Goal: Transaction & Acquisition: Book appointment/travel/reservation

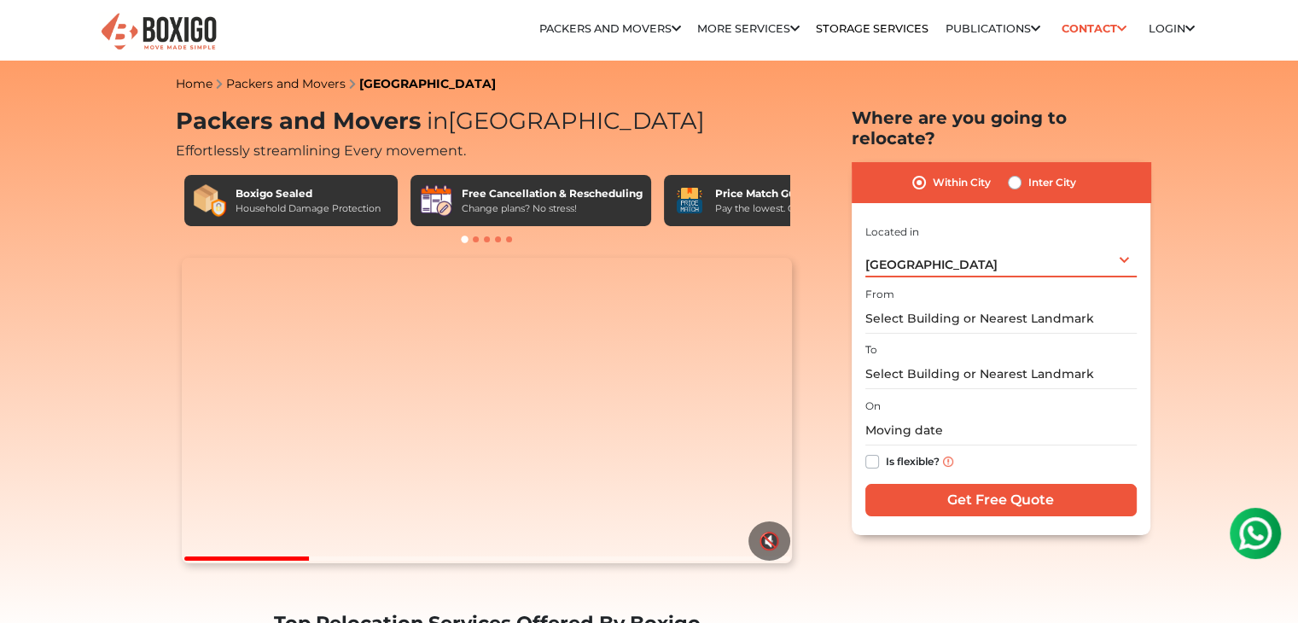
click at [1117, 247] on div "Bengaluru Select City Bangalore Bengaluru Bhopal Bhubaneswar Chennai Coimbatore…" at bounding box center [1001, 260] width 271 height 36
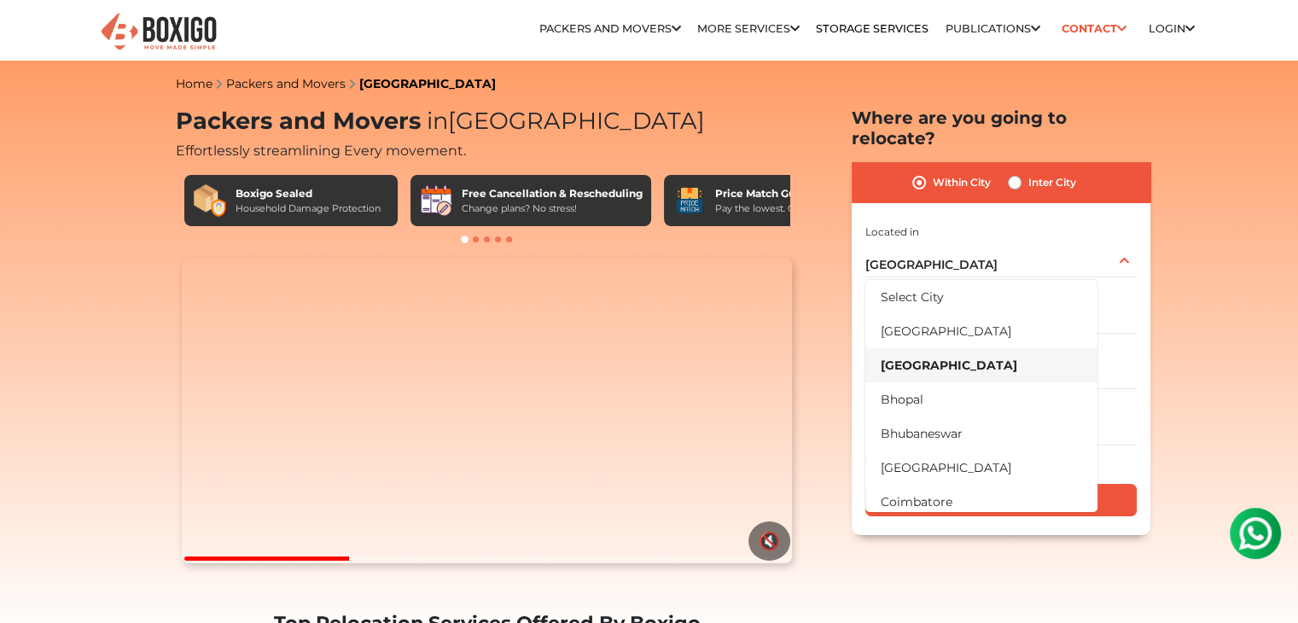
click at [1029, 172] on label "Inter City" at bounding box center [1053, 182] width 48 height 20
click at [1017, 172] on input "Inter City" at bounding box center [1015, 180] width 14 height 17
radio input "true"
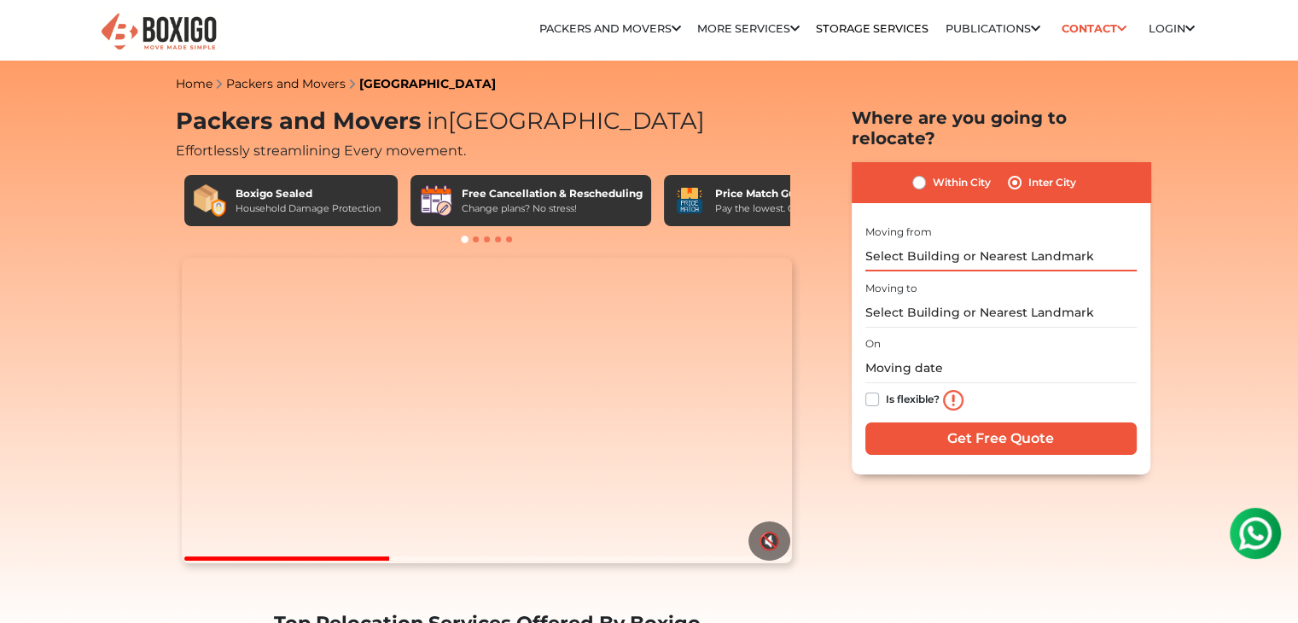
click at [971, 242] on input "text" at bounding box center [1001, 257] width 271 height 30
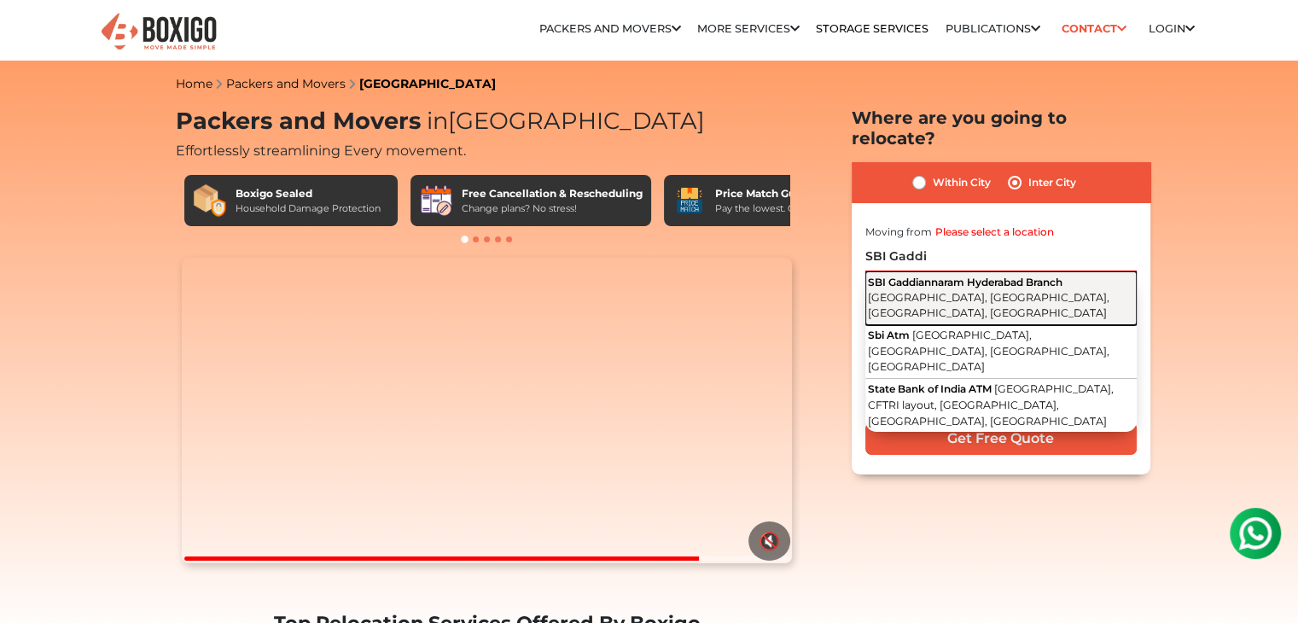
click at [1007, 291] on span "SBI Colony Rd, Indira Nagar Colony, Gaddi annaram, Hyderabad, Telangana" at bounding box center [989, 305] width 242 height 29
type input "SBI Gaddiannaram Hyderabad Branch, SBI Colony Rd, Indira Nagar Colony, Gaddi an…"
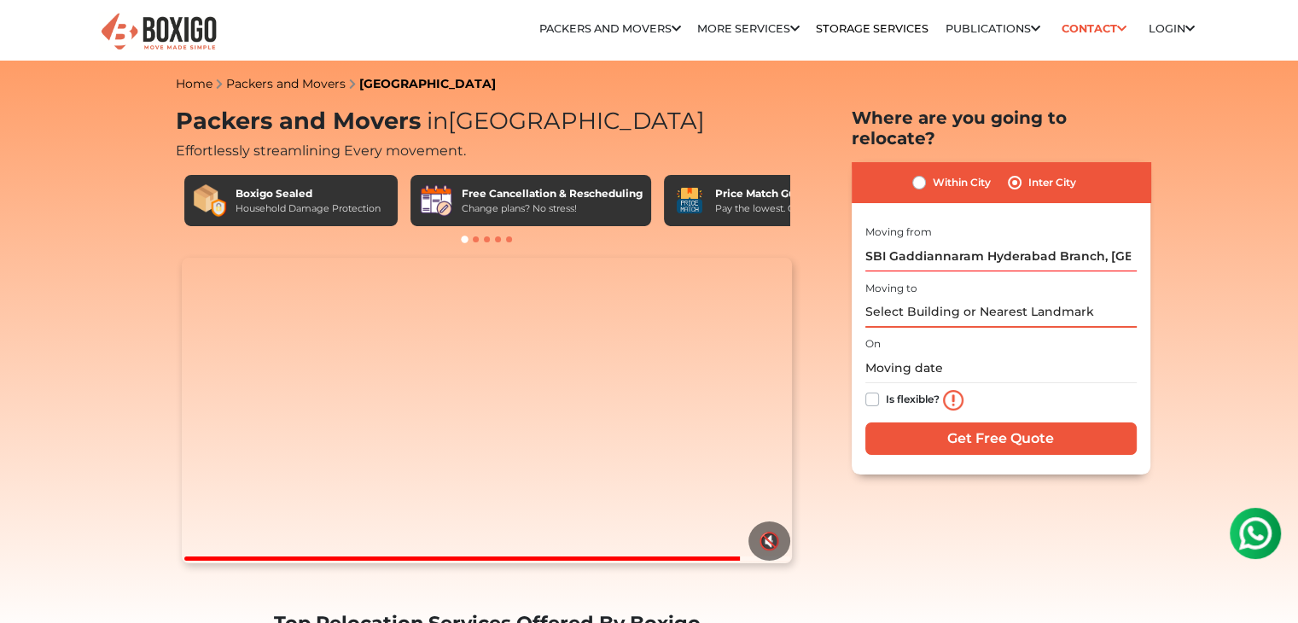
click at [998, 298] on input "text" at bounding box center [1001, 313] width 271 height 30
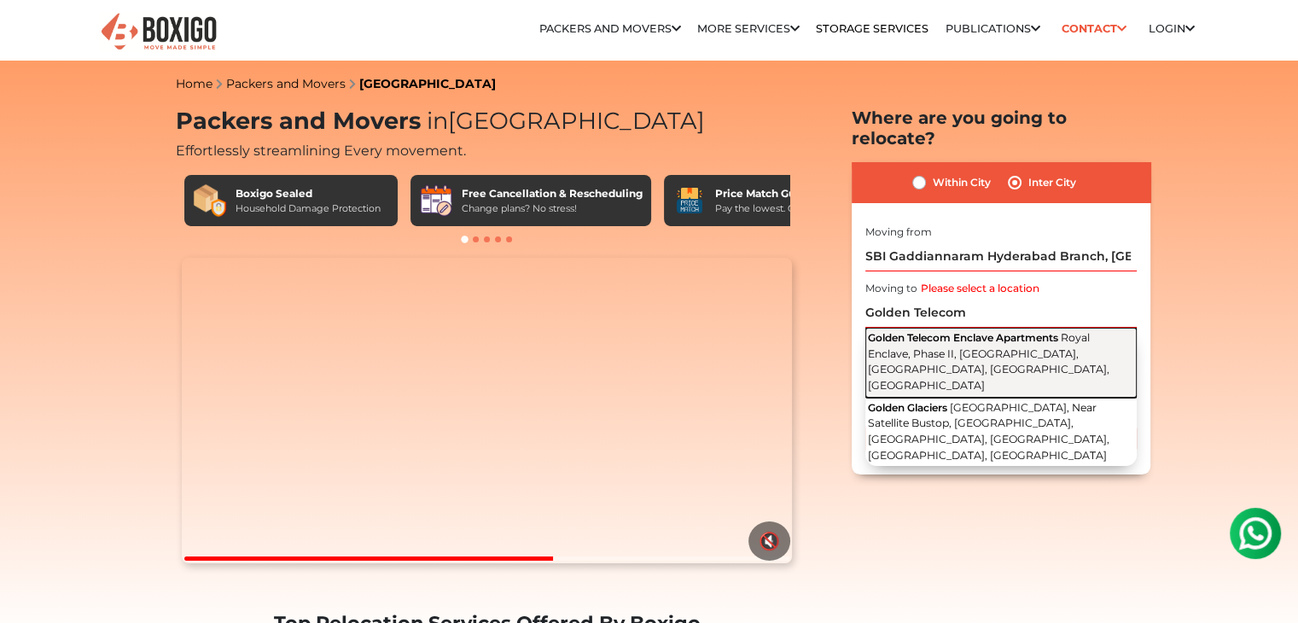
click at [997, 331] on span "Royal Enclave, Phase II, Srirampura, Thanisandra, Bengaluru, Karnataka" at bounding box center [989, 361] width 242 height 61
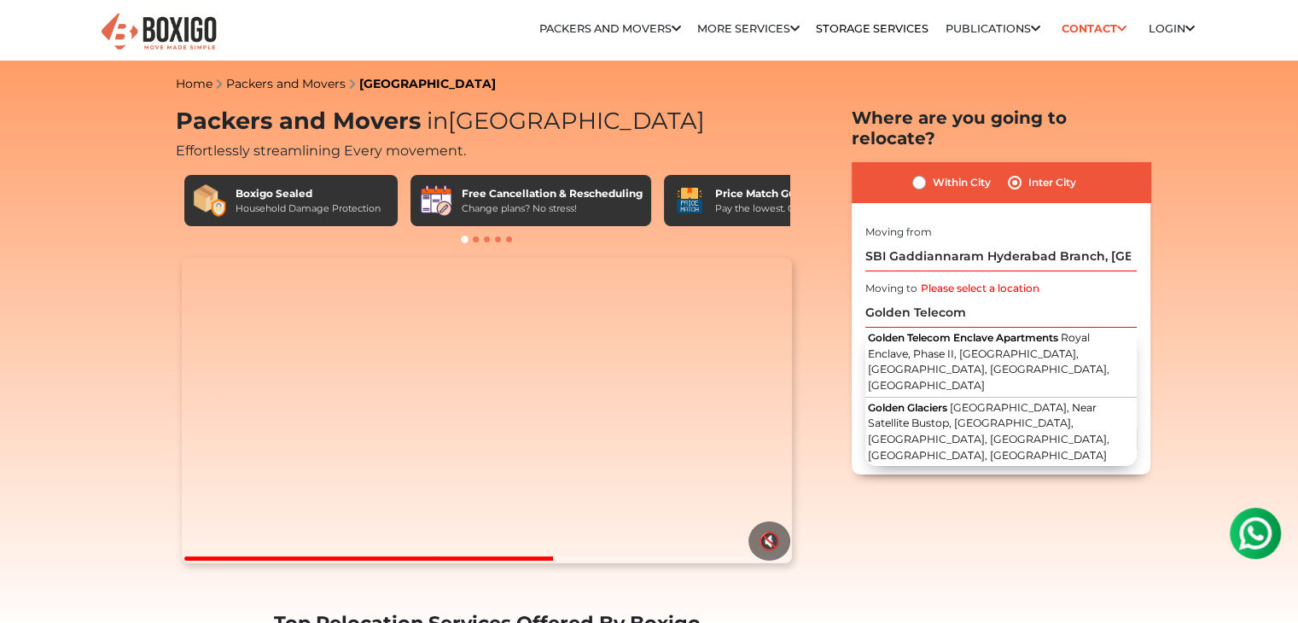
type input "Golden Telecom Enclave Apartments, Royal Enclave, Phase II, Srirampura, Thanisa…"
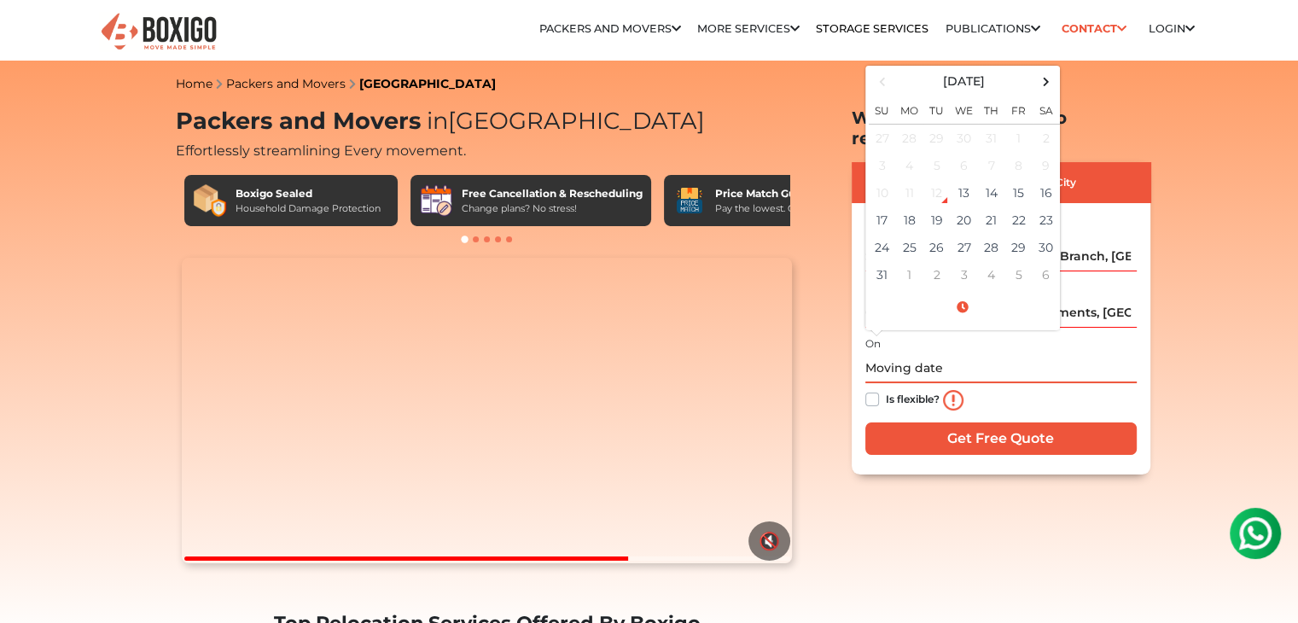
click at [907, 353] on input "text" at bounding box center [1001, 368] width 271 height 30
click at [964, 179] on td "13" at bounding box center [964, 192] width 27 height 27
type input "08/13/2025 12:22 AM"
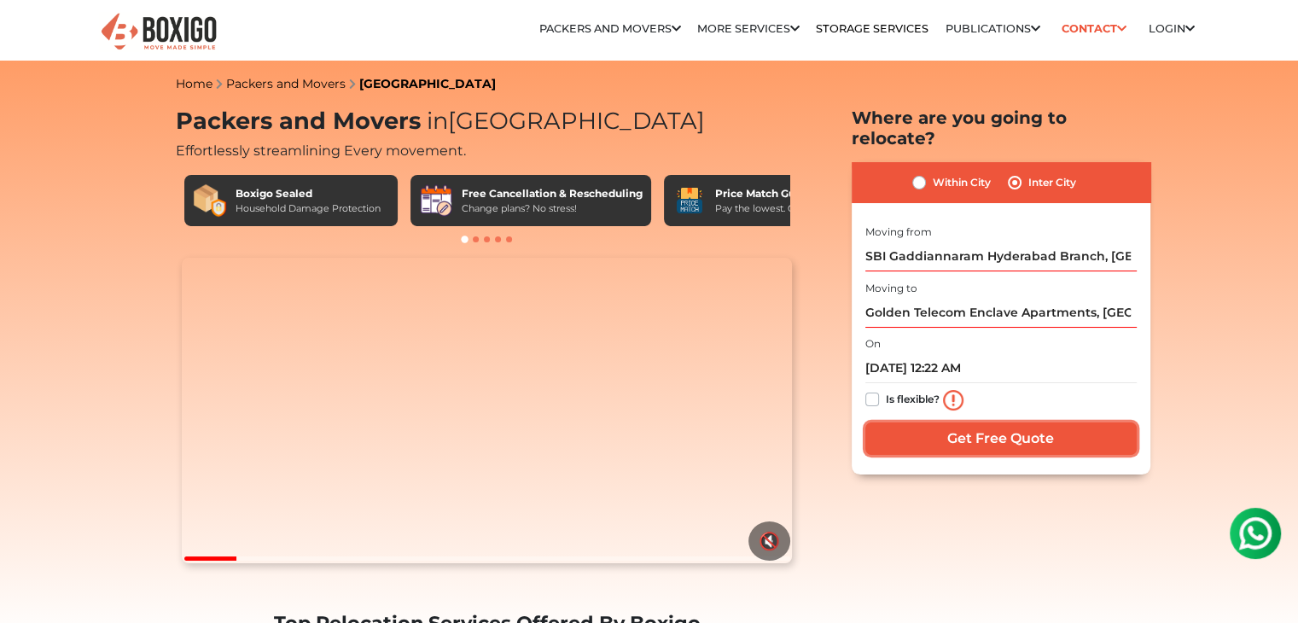
click at [1026, 423] on input "Get Free Quote" at bounding box center [1001, 439] width 271 height 32
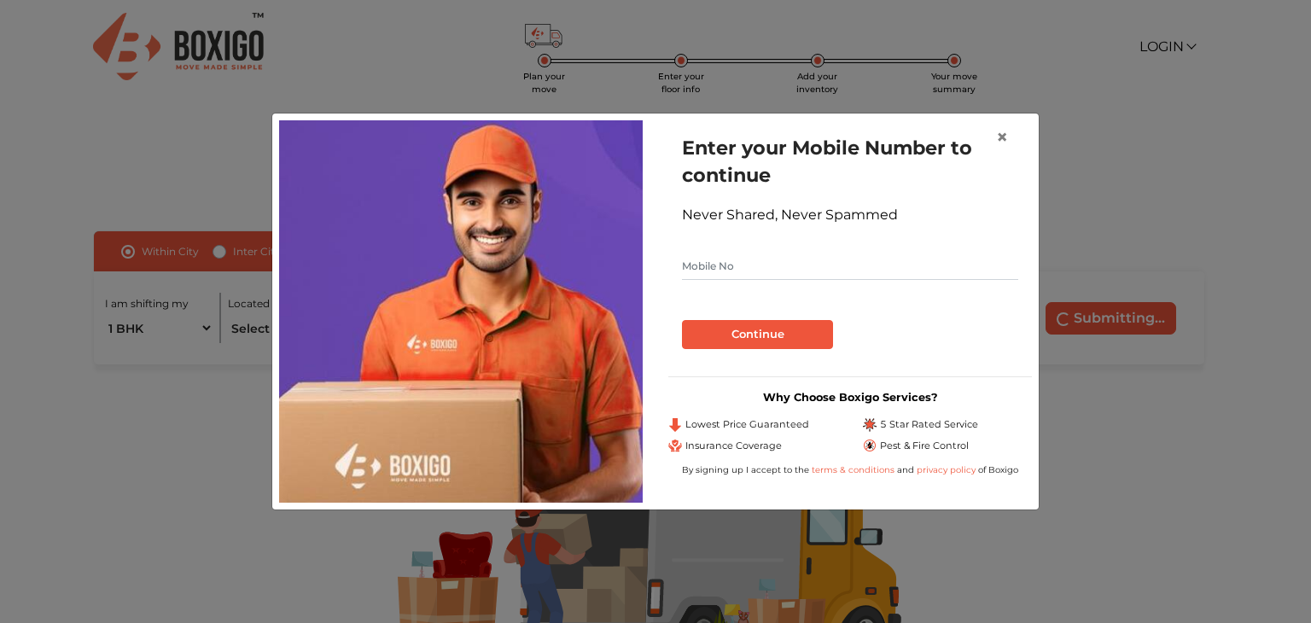
click at [801, 267] on input "text" at bounding box center [850, 266] width 336 height 27
type input "7507085939"
click at [778, 335] on button "Continue" at bounding box center [757, 334] width 151 height 29
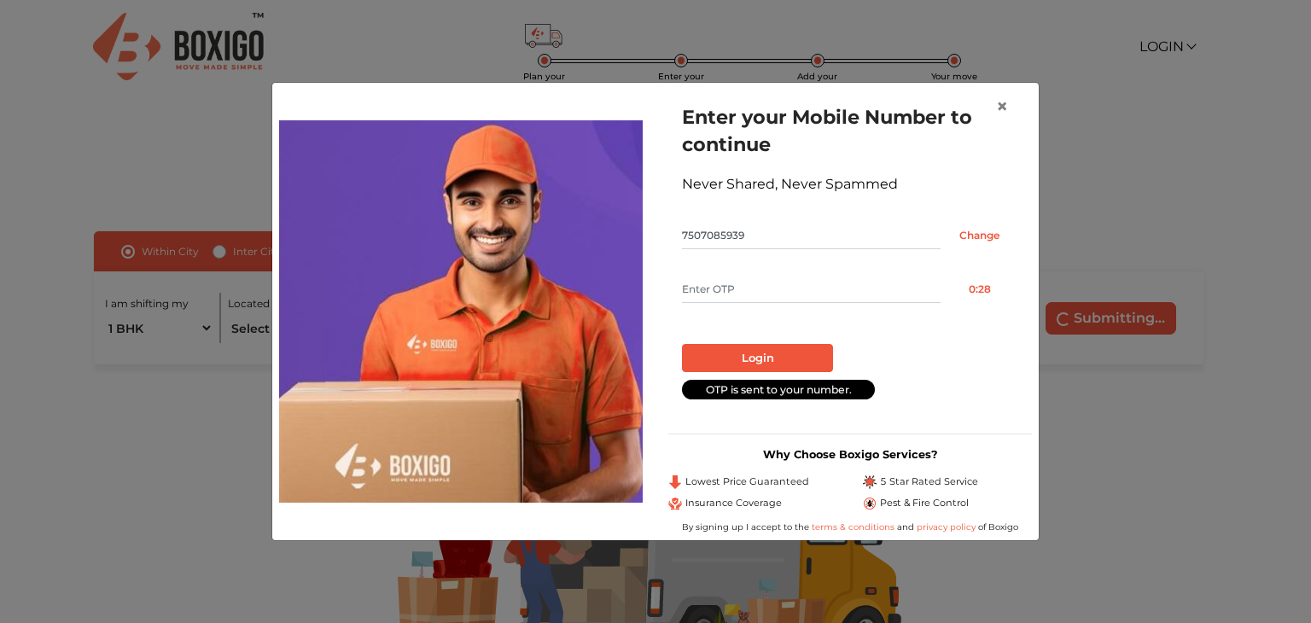
click at [863, 300] on input "text" at bounding box center [811, 289] width 259 height 27
type input "7122"
click at [802, 354] on button "Login" at bounding box center [757, 358] width 151 height 29
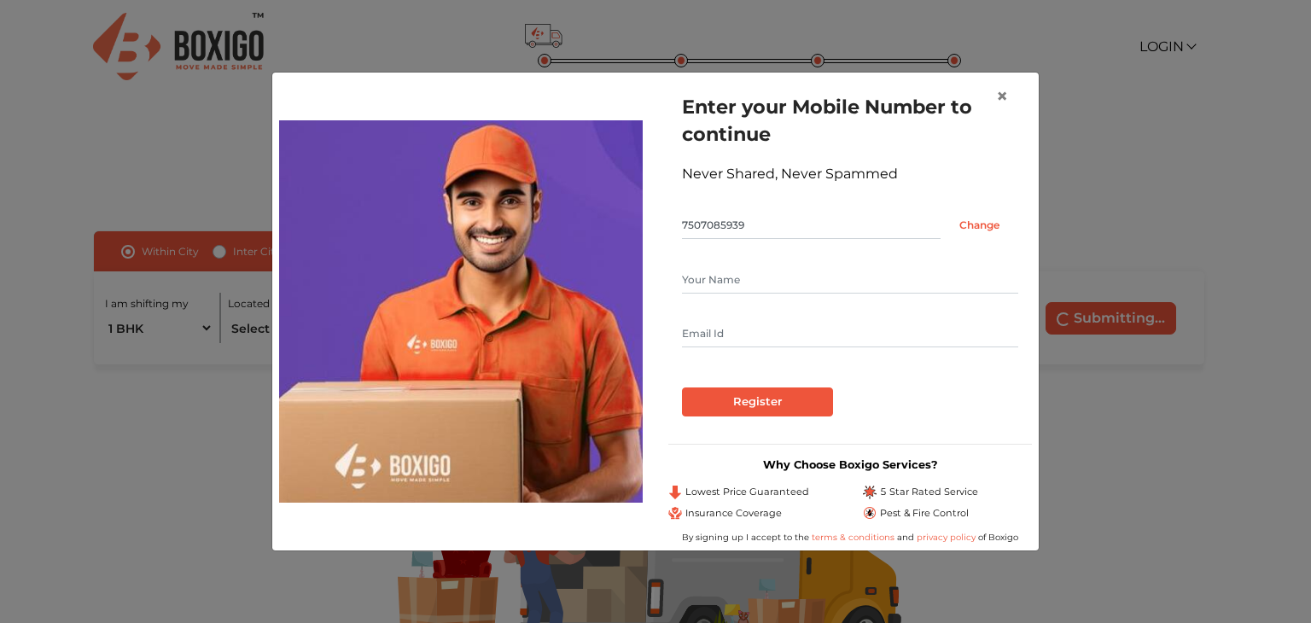
click at [819, 281] on input "text" at bounding box center [850, 279] width 336 height 27
type input "[PERSON_NAME]"
click at [796, 333] on input "[EMAIL_ADDRESS][DOMAIN_NAME]" at bounding box center [850, 333] width 336 height 27
type input "[EMAIL_ADDRESS][DOMAIN_NAME]"
click at [743, 402] on input "Register" at bounding box center [757, 402] width 151 height 29
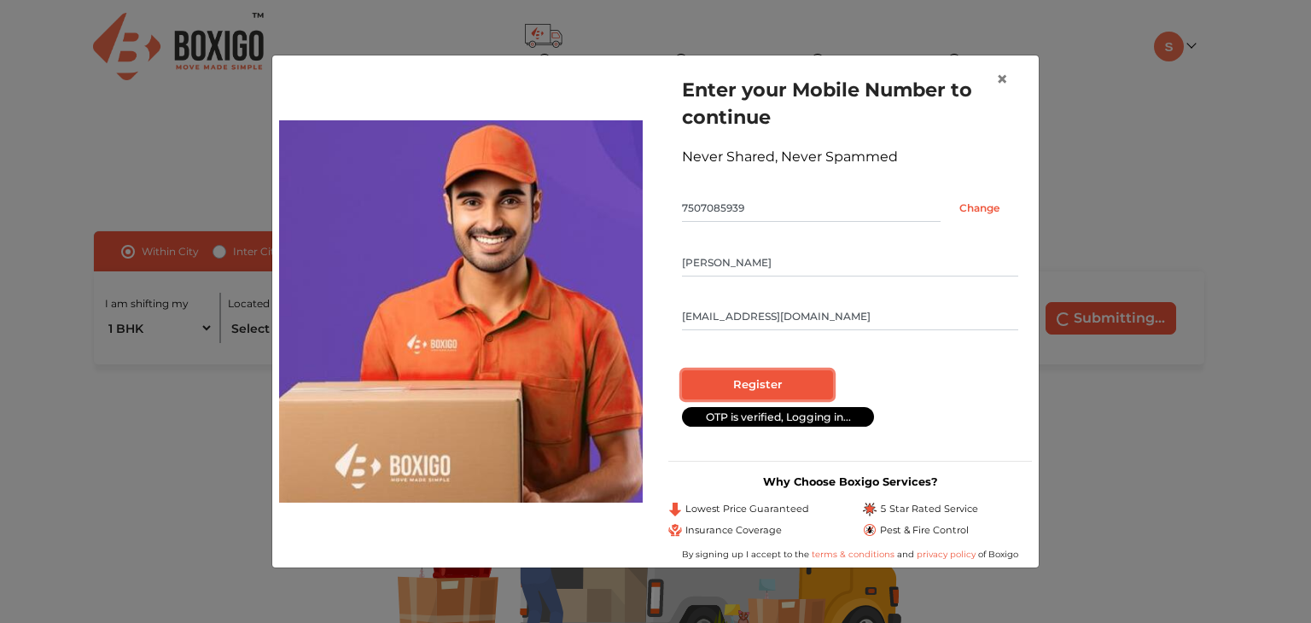
radio input "false"
radio input "true"
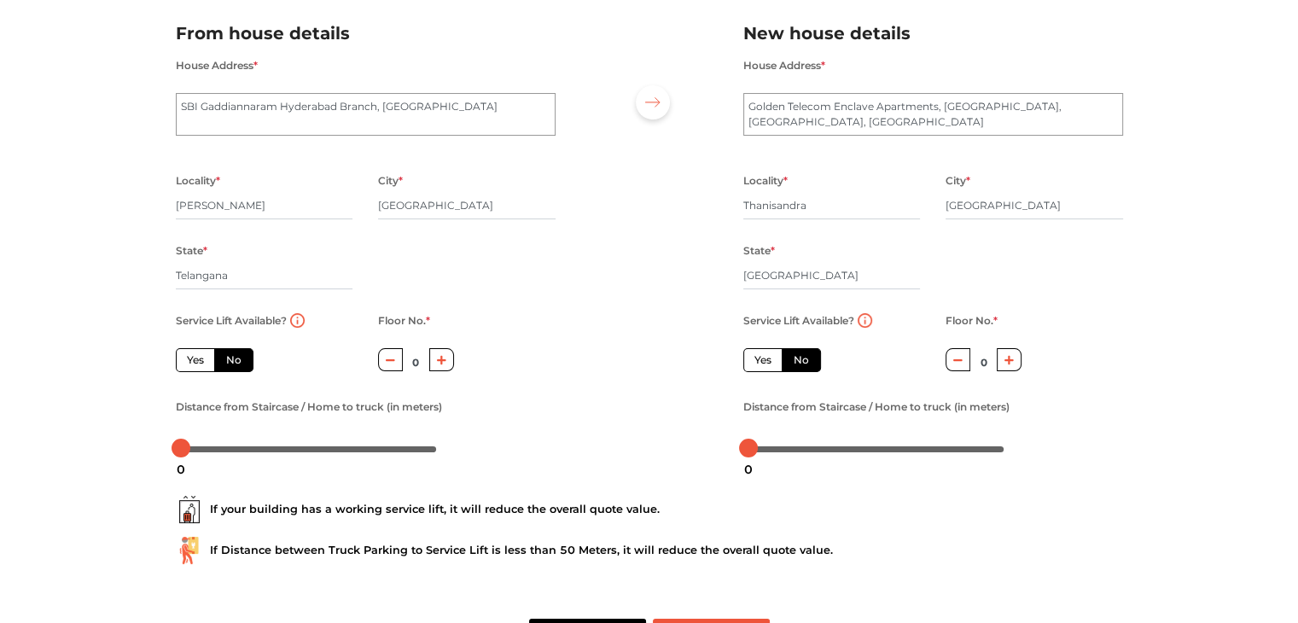
scroll to position [123, 0]
click at [440, 364] on icon "button" at bounding box center [441, 359] width 9 height 9
type input "1"
click at [185, 452] on div at bounding box center [187, 447] width 19 height 19
drag, startPoint x: 184, startPoint y: 447, endPoint x: 72, endPoint y: 458, distance: 113.2
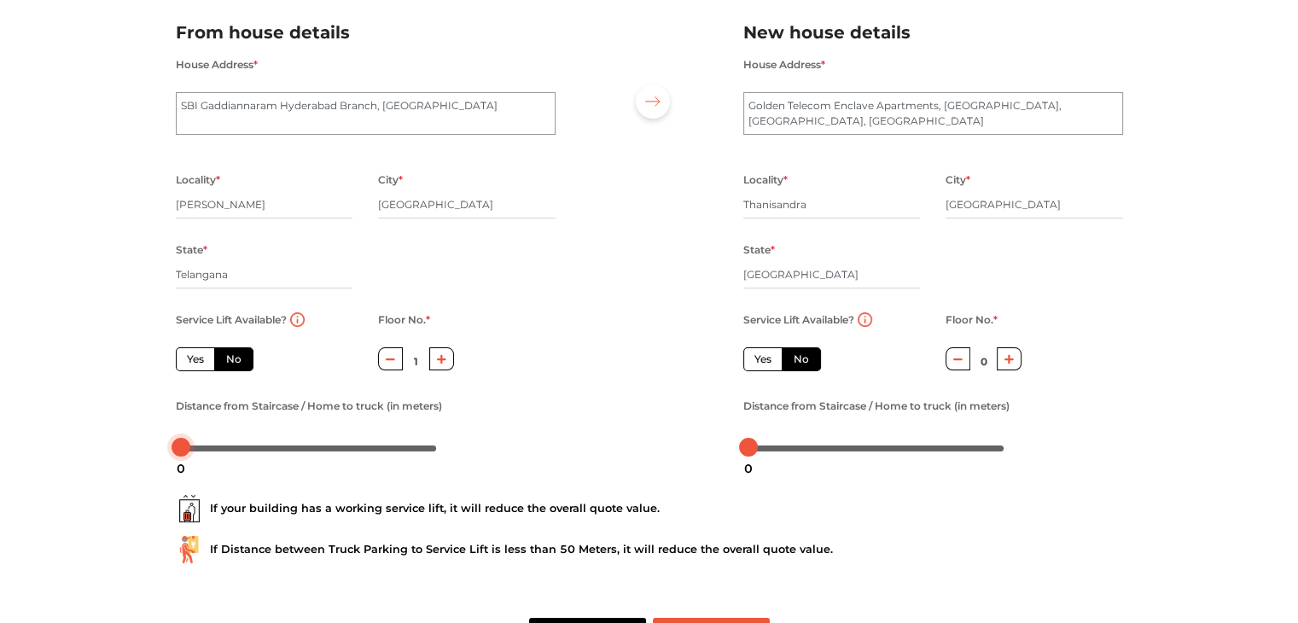
click at [72, 458] on div "Plan your move Enter your floor info Add your inventory Your move summary My Mo…" at bounding box center [649, 281] width 1298 height 808
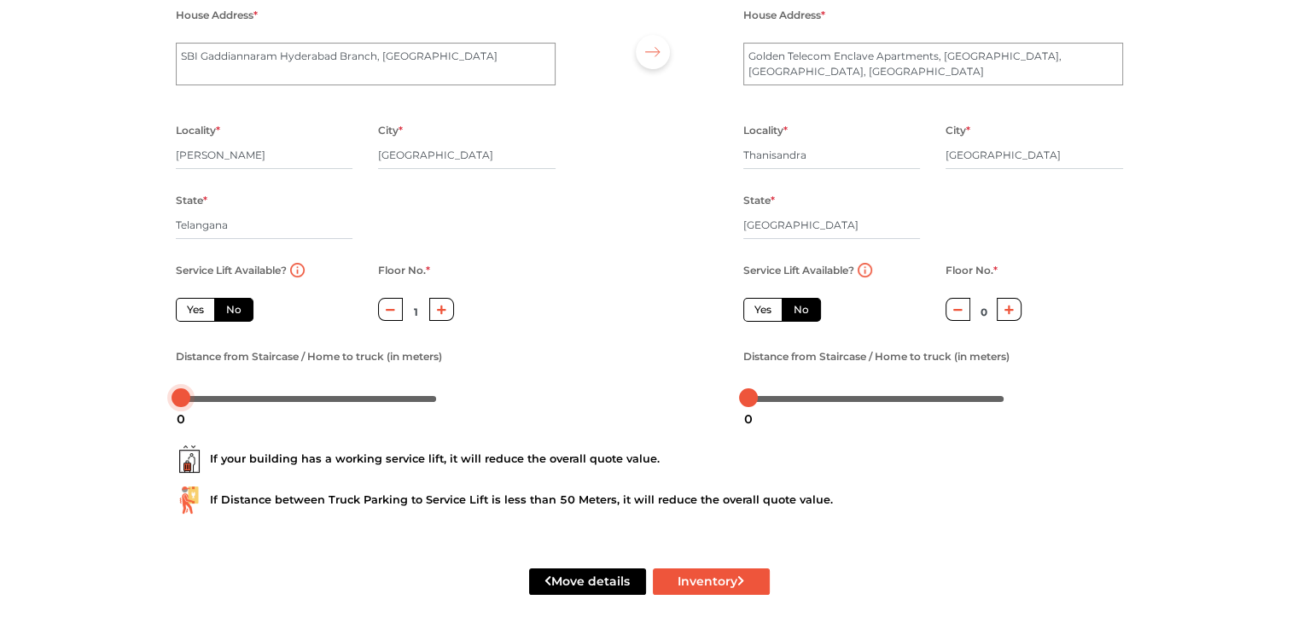
scroll to position [0, 0]
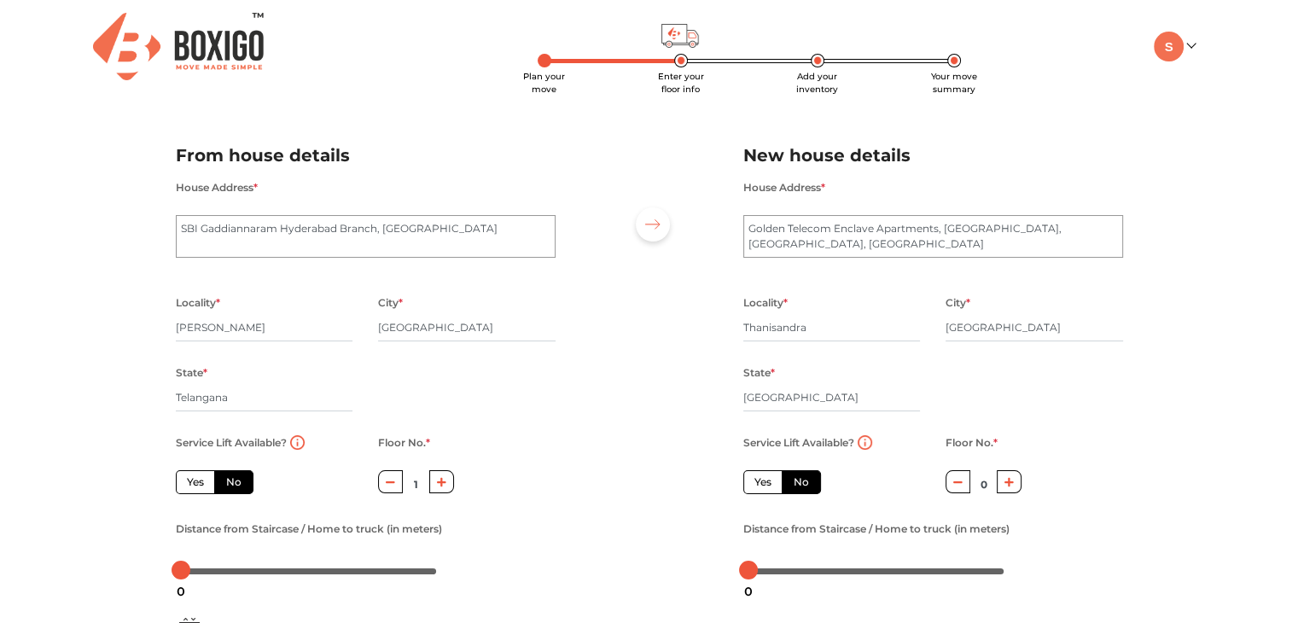
click at [759, 480] on label "Yes" at bounding box center [762, 482] width 39 height 24
click at [759, 480] on input "Yes" at bounding box center [760, 480] width 11 height 11
radio input "true"
radio input "false"
click at [202, 479] on label "Yes" at bounding box center [195, 482] width 39 height 24
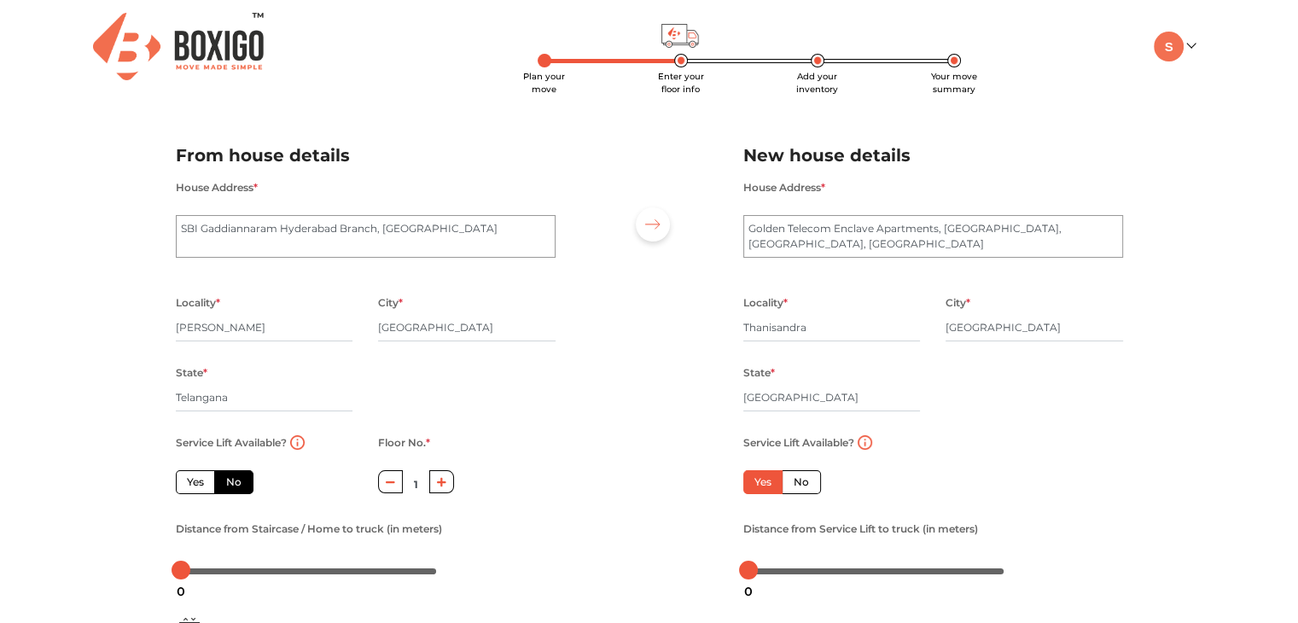
click at [198, 479] on input "Yes" at bounding box center [192, 480] width 11 height 11
radio input "true"
type input "0"
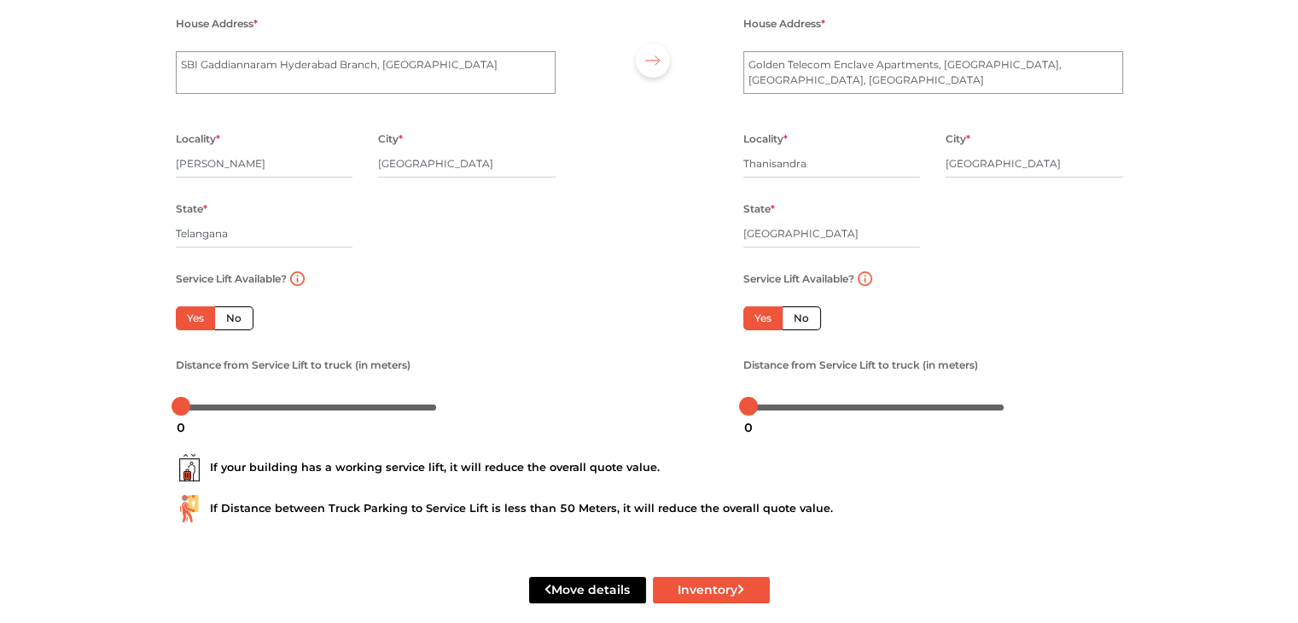
scroll to position [188, 0]
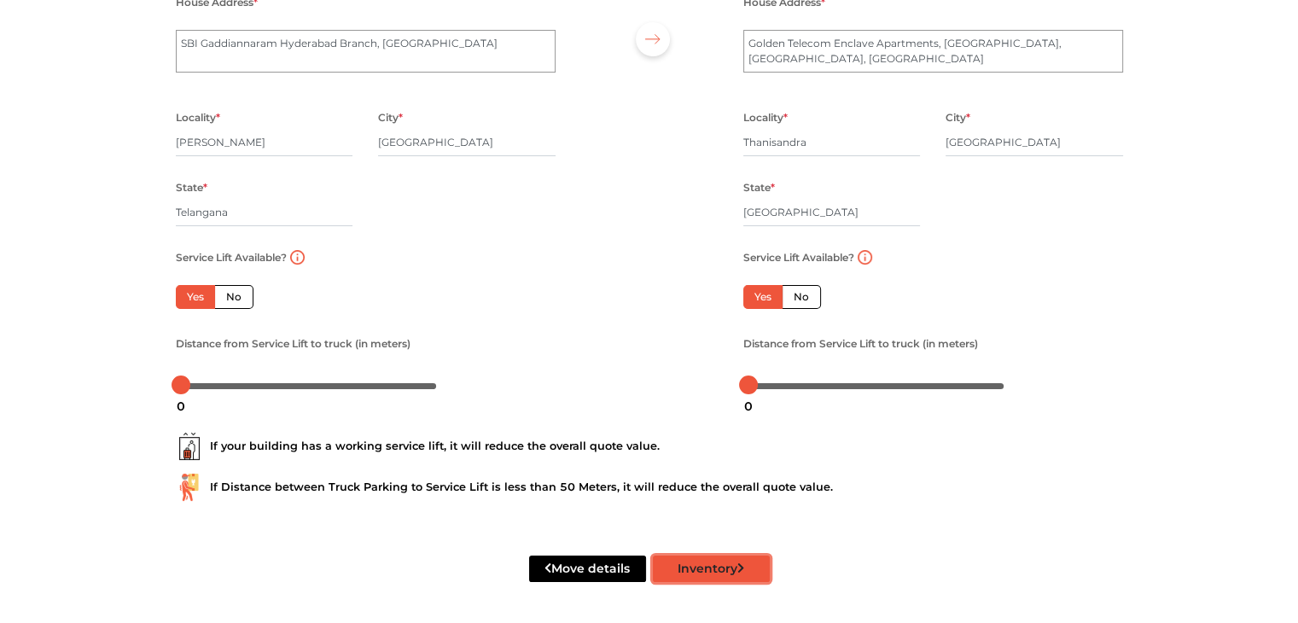
click at [761, 562] on button "Inventory" at bounding box center [711, 569] width 117 height 26
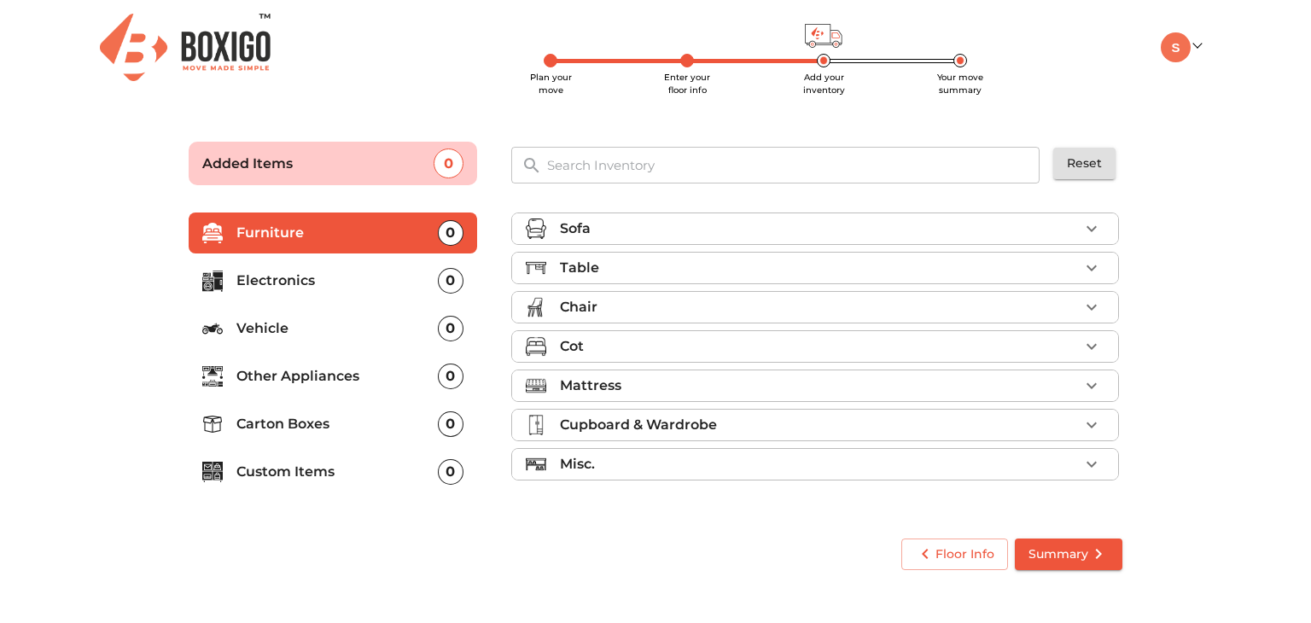
click at [456, 329] on div "0" at bounding box center [451, 329] width 26 height 26
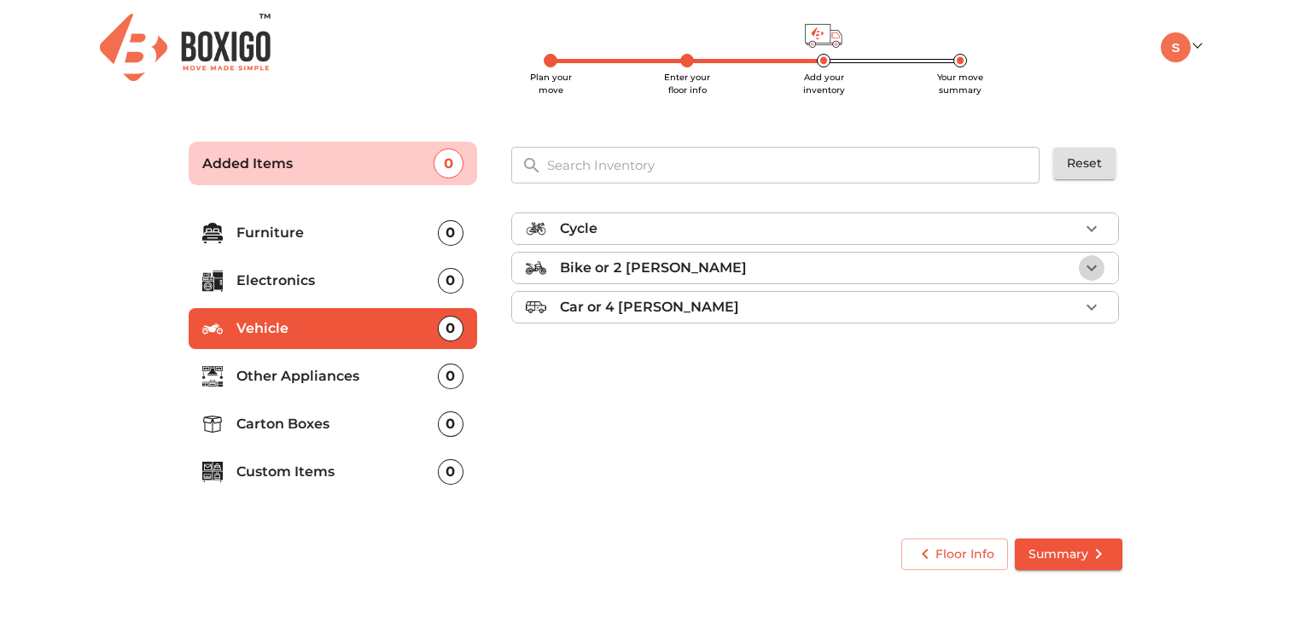
click at [1089, 271] on icon "button" at bounding box center [1092, 268] width 20 height 20
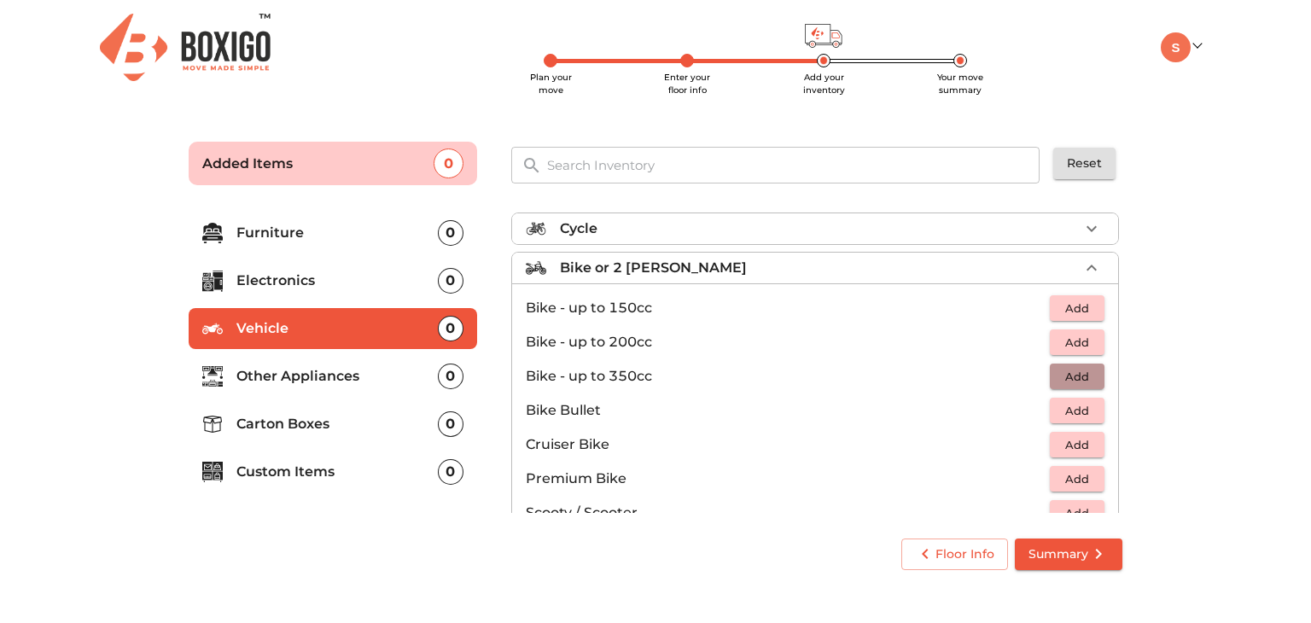
click at [1071, 380] on span "Add" at bounding box center [1077, 377] width 38 height 20
click at [1055, 557] on span "Summary" at bounding box center [1069, 554] width 80 height 21
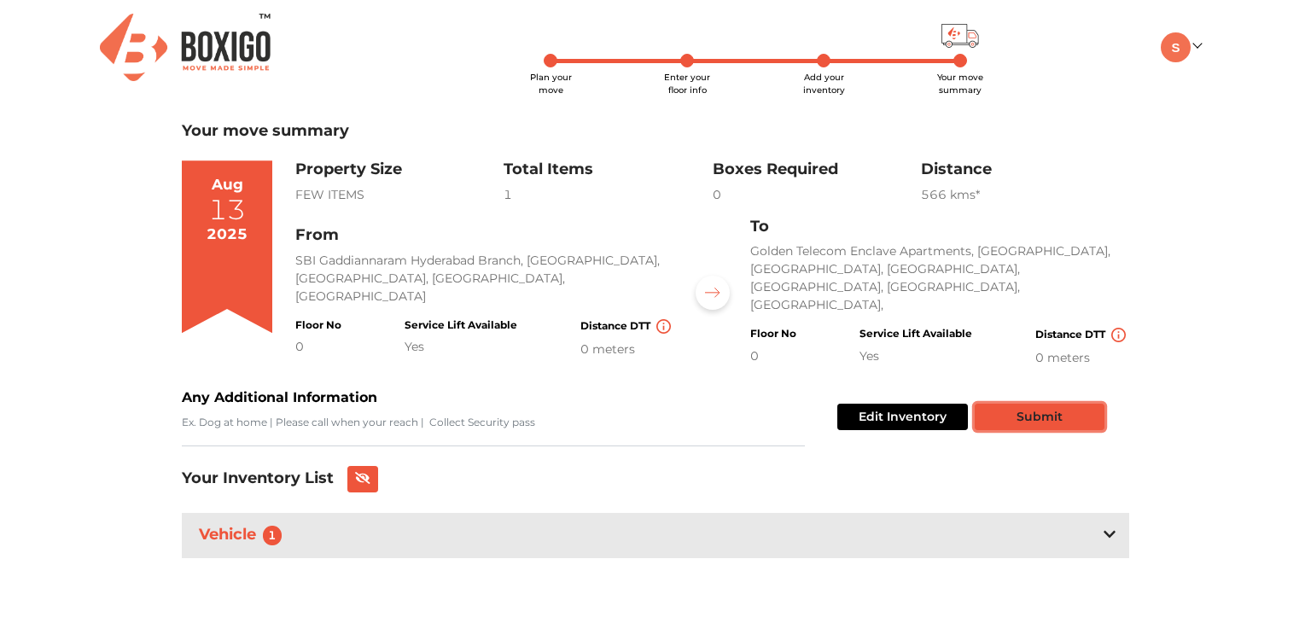
click at [1043, 404] on button "Submit" at bounding box center [1040, 417] width 130 height 26
